Goal: Navigation & Orientation: Find specific page/section

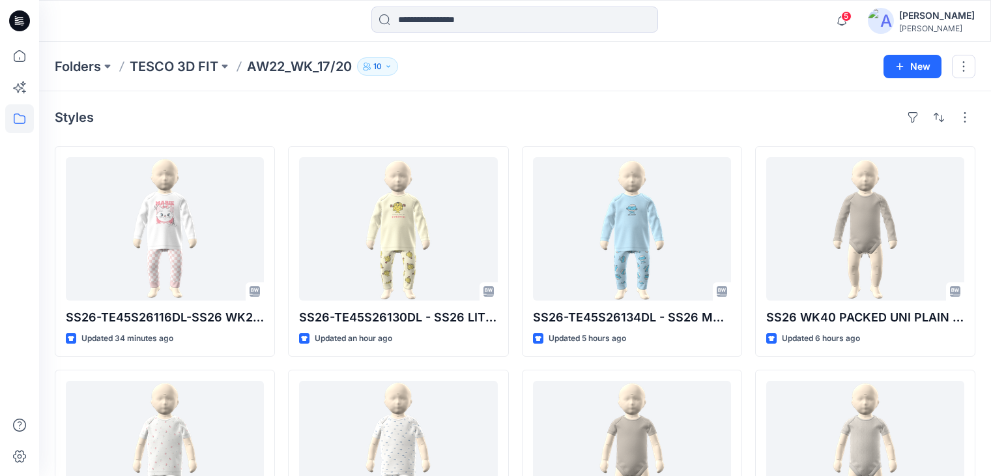
scroll to position [3586, 0]
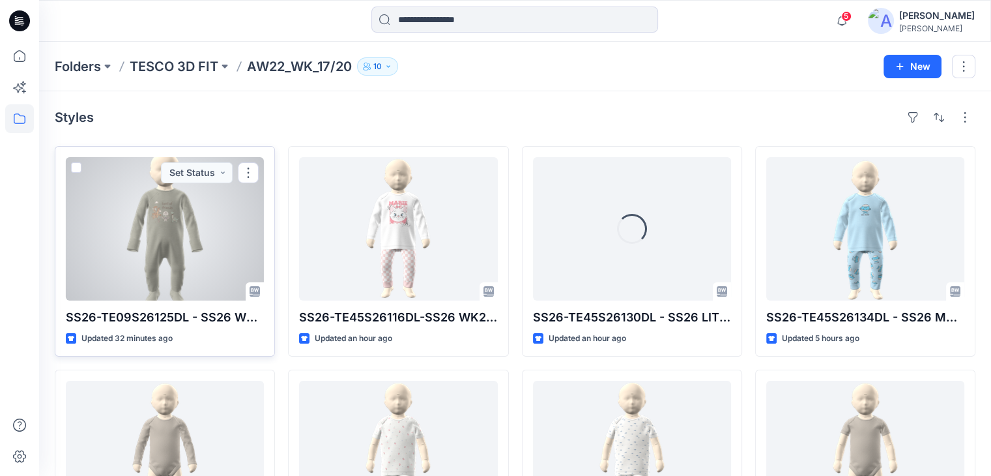
click at [154, 220] on div at bounding box center [165, 228] width 198 height 143
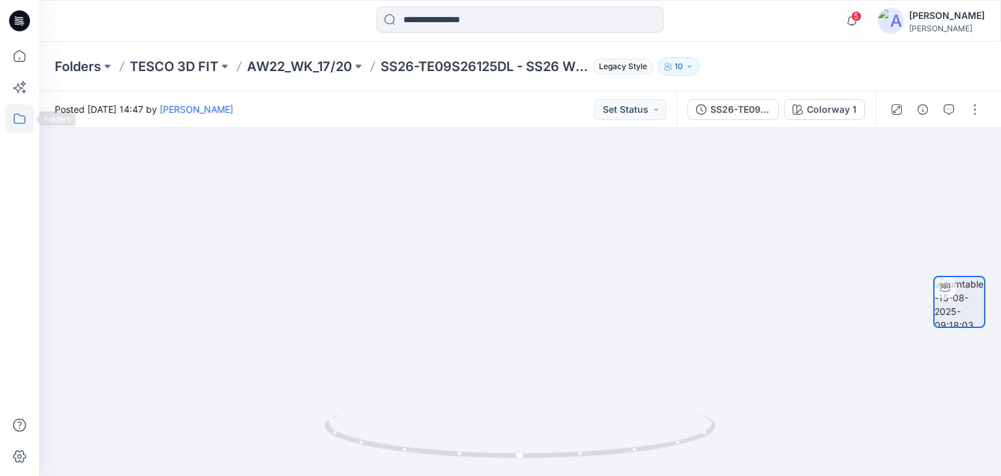
click at [11, 124] on icon at bounding box center [19, 118] width 29 height 29
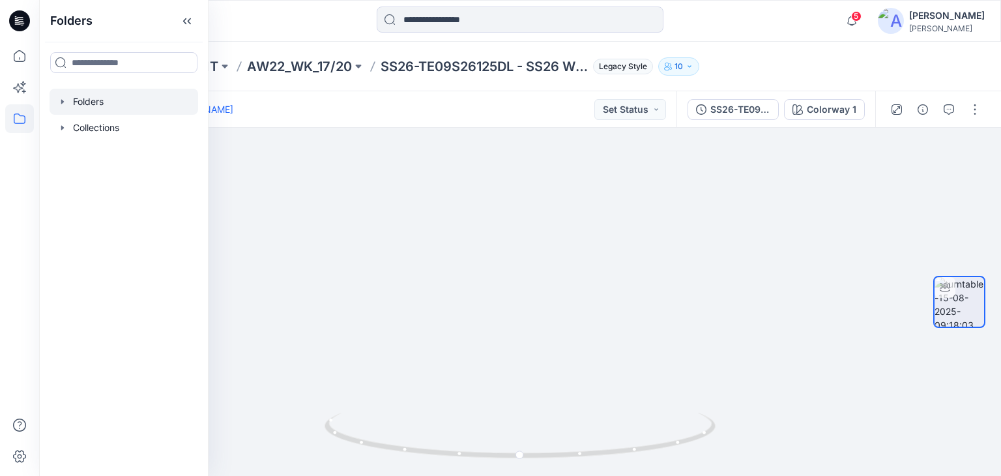
click at [88, 104] on div at bounding box center [124, 102] width 149 height 26
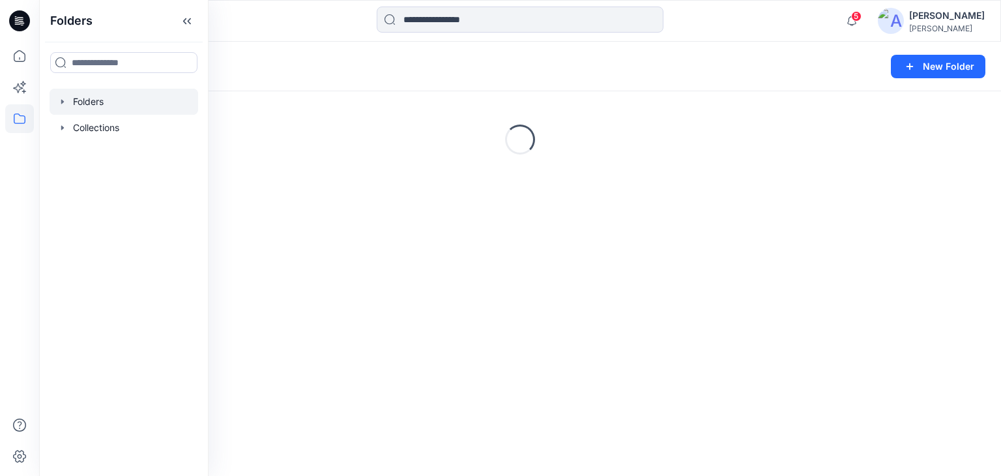
click at [254, 22] on div at bounding box center [159, 21] width 241 height 29
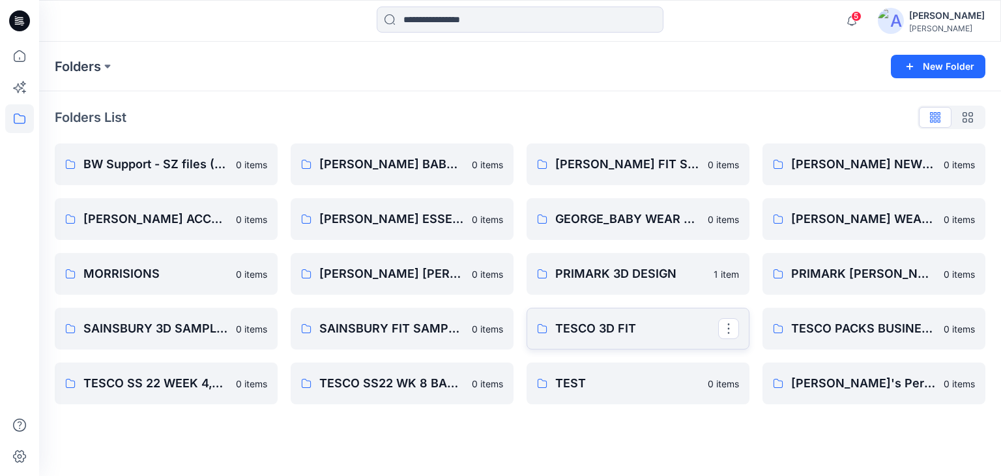
click at [626, 334] on p "TESCO 3D FIT" at bounding box center [636, 328] width 163 height 18
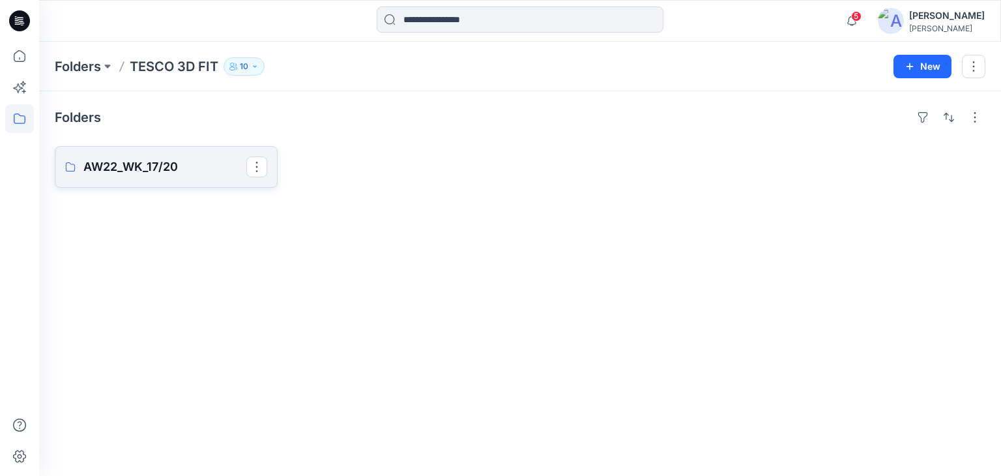
click at [139, 176] on link "AW22_WK_17/20" at bounding box center [166, 167] width 223 height 42
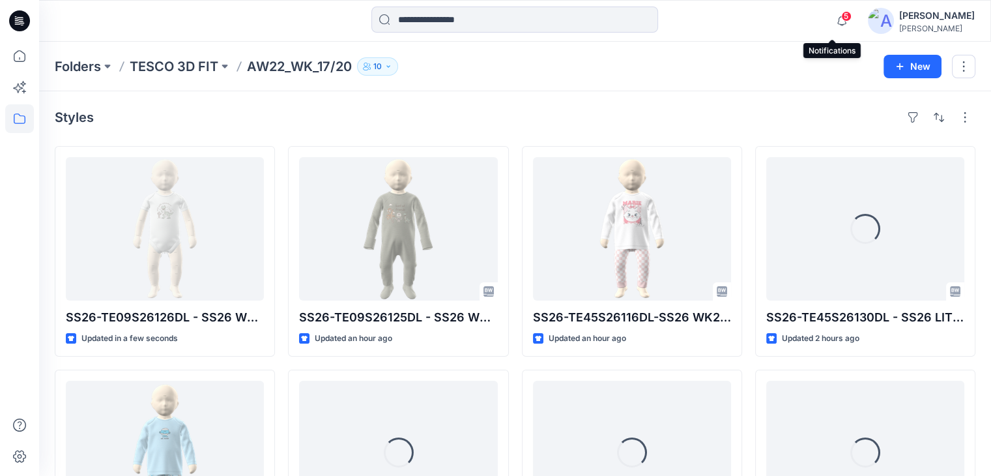
click at [841, 16] on span "5" at bounding box center [846, 16] width 10 height 10
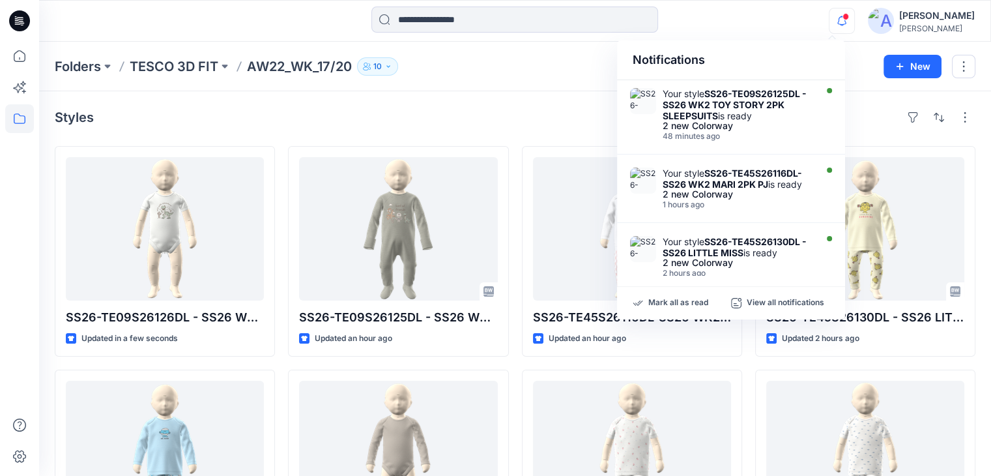
click at [729, 24] on div at bounding box center [515, 21] width 476 height 29
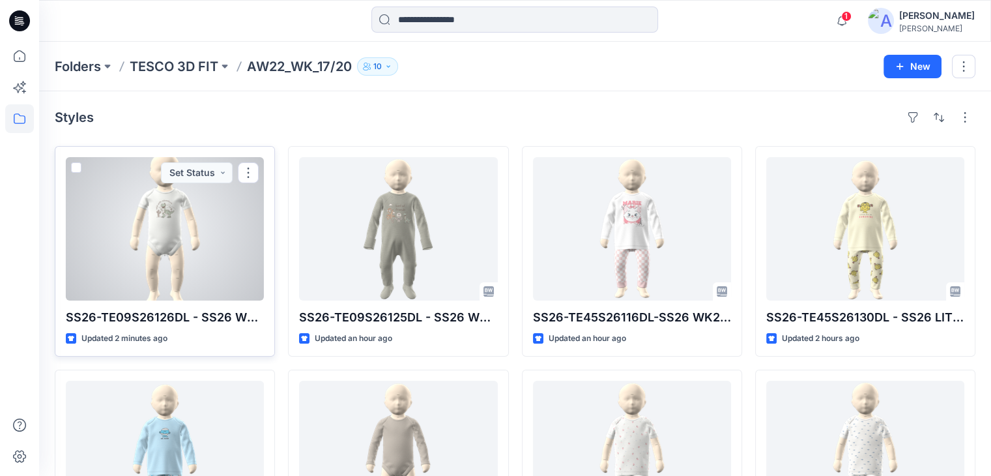
click at [201, 233] on div at bounding box center [165, 228] width 198 height 143
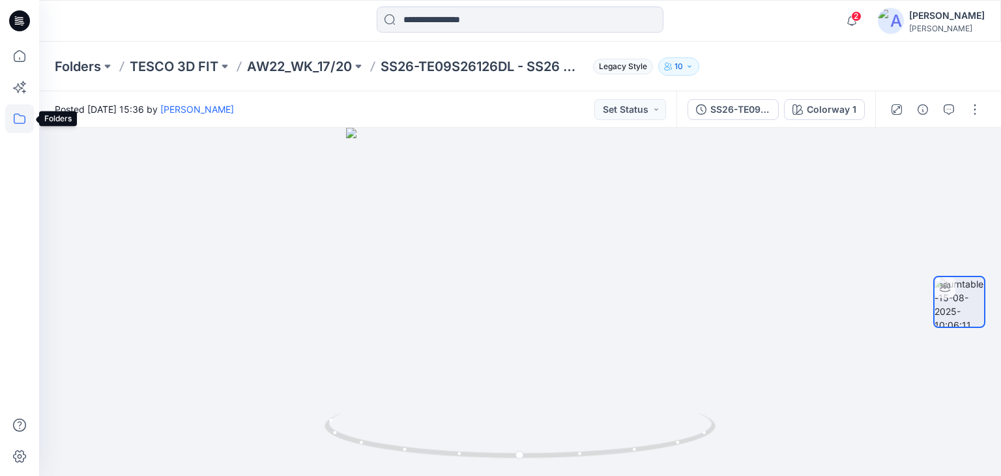
click at [10, 125] on icon at bounding box center [19, 118] width 29 height 29
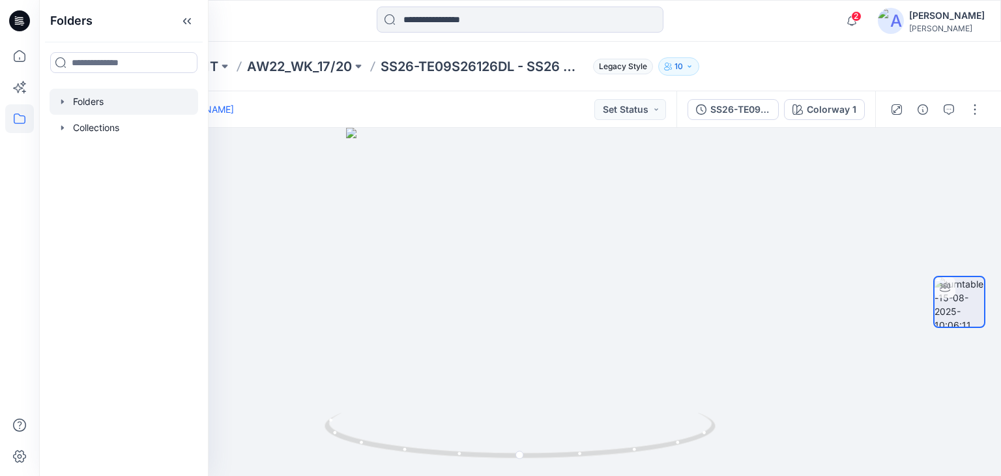
click at [76, 100] on div at bounding box center [124, 102] width 149 height 26
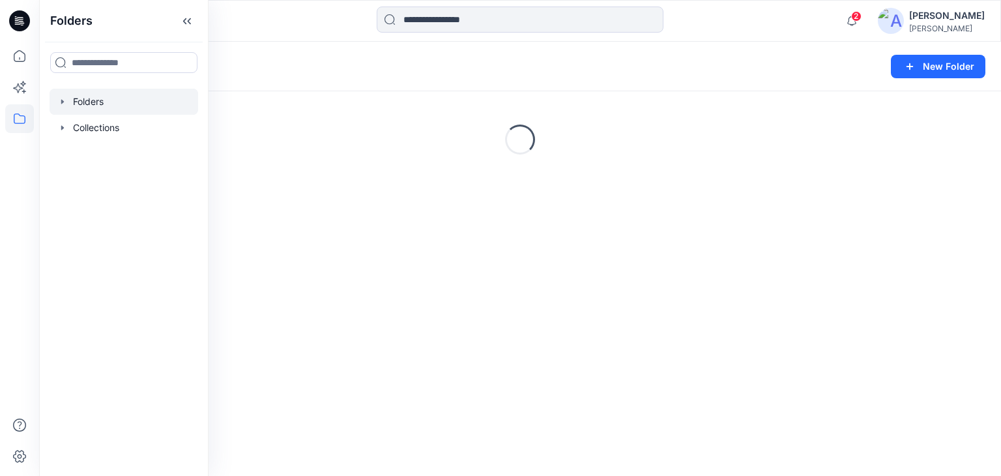
click at [276, 18] on div at bounding box center [159, 21] width 241 height 29
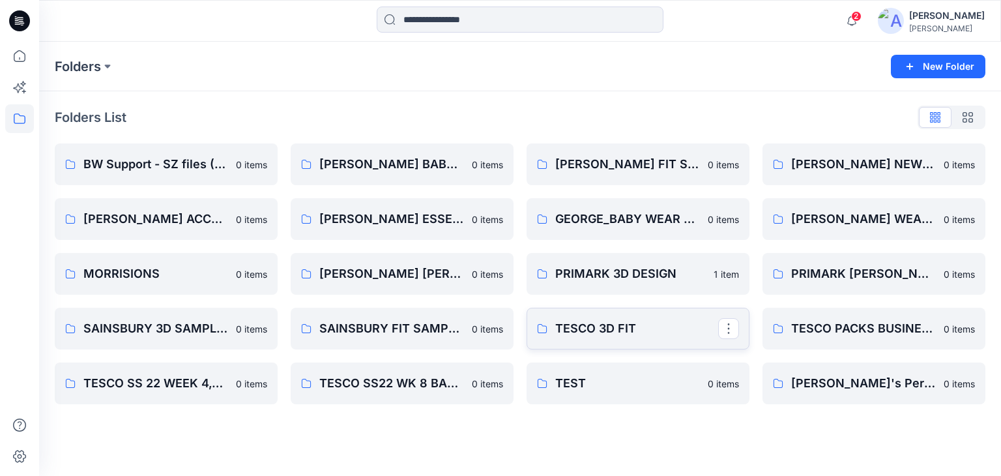
click at [567, 327] on p "TESCO 3D FIT" at bounding box center [636, 328] width 163 height 18
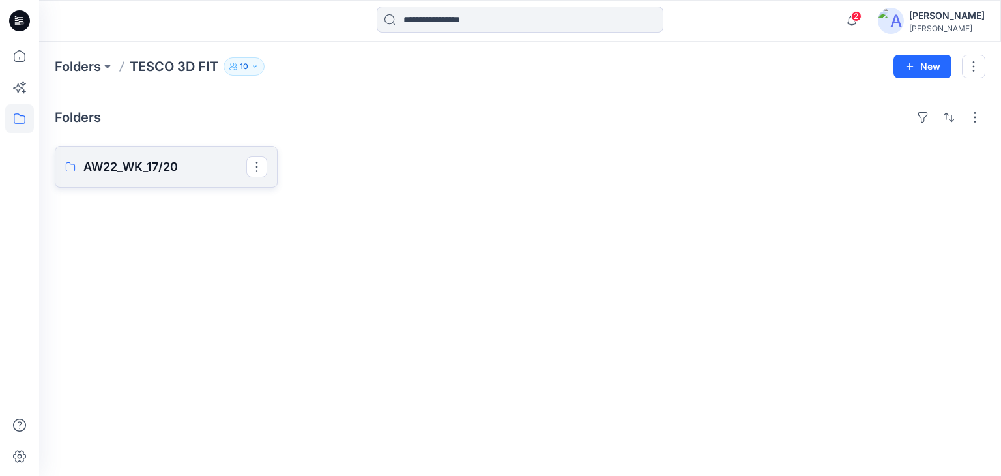
click at [130, 156] on link "AW22_WK_17/20" at bounding box center [166, 167] width 223 height 42
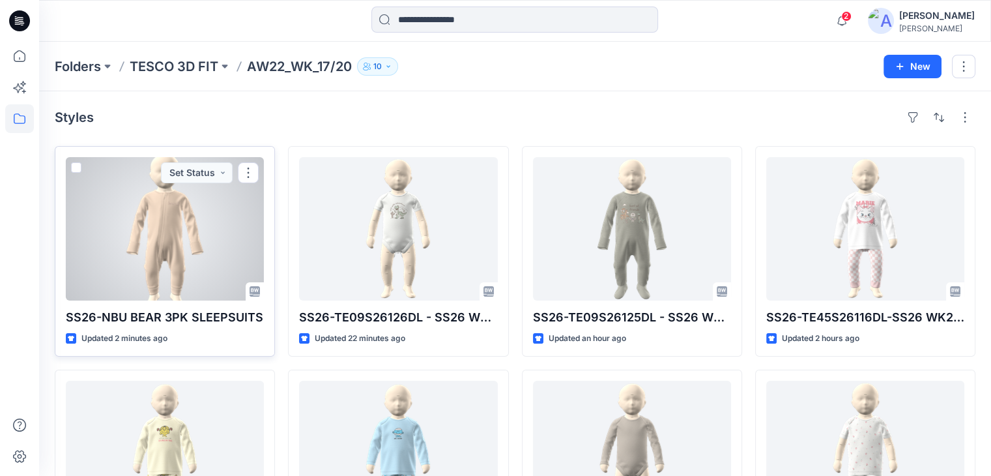
click at [214, 220] on div at bounding box center [165, 228] width 198 height 143
